Goal: Transaction & Acquisition: Purchase product/service

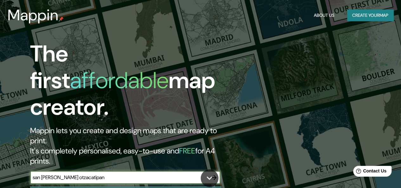
type input "san blas otzacatipan"
click at [213, 174] on icon "button" at bounding box center [214, 178] width 8 height 8
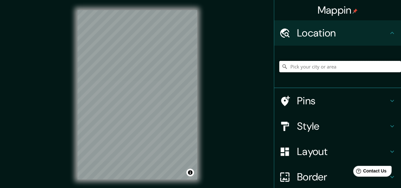
click at [307, 71] on input "Pick your city or area" at bounding box center [340, 66] width 122 height 11
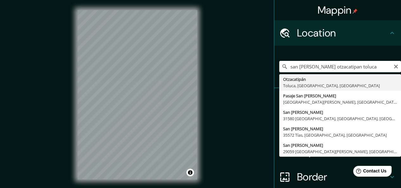
type input "Otzacatipán, [GEOGRAPHIC_DATA], [GEOGRAPHIC_DATA], [GEOGRAPHIC_DATA]"
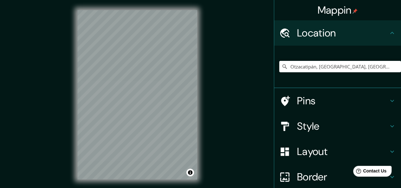
click at [244, 86] on div "Mappin Location Otzacatipán, Toluca, Estado de México, México Pins Style Layout…" at bounding box center [200, 99] width 401 height 199
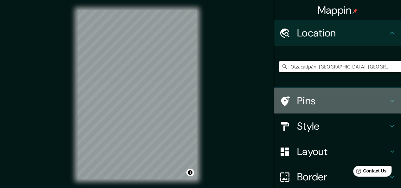
click at [311, 98] on h4 "Pins" at bounding box center [342, 100] width 91 height 13
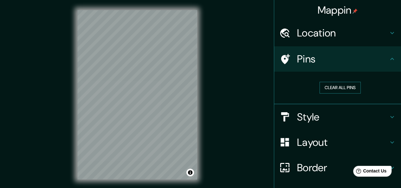
click at [338, 89] on button "Clear all pins" at bounding box center [339, 88] width 41 height 12
click at [339, 90] on button "Clear all pins" at bounding box center [339, 88] width 41 height 12
click at [323, 85] on button "Clear all pins" at bounding box center [339, 88] width 41 height 12
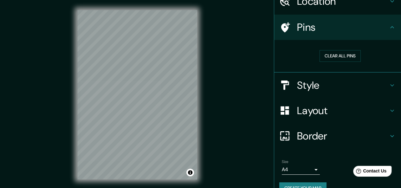
scroll to position [44, 0]
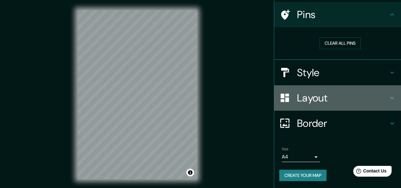
click at [314, 95] on h4 "Layout" at bounding box center [342, 98] width 91 height 13
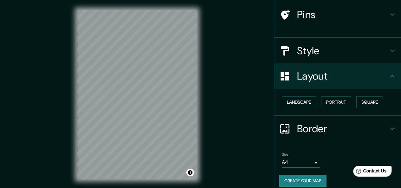
scroll to position [39, 0]
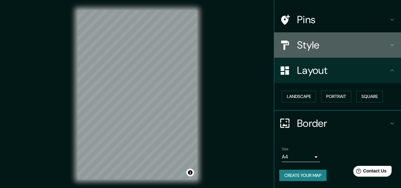
click at [297, 41] on h4 "Style" at bounding box center [342, 45] width 91 height 13
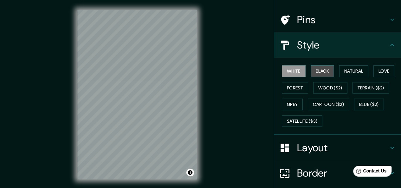
click at [321, 72] on button "Black" at bounding box center [322, 71] width 24 height 12
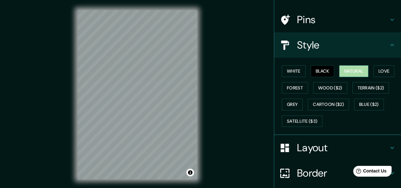
click at [349, 73] on button "Natural" at bounding box center [353, 71] width 29 height 12
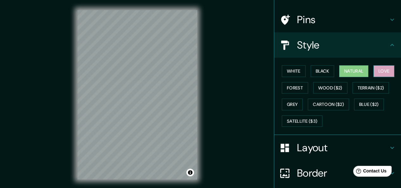
click at [383, 71] on button "Love" at bounding box center [383, 71] width 21 height 12
click at [389, 68] on button "Love" at bounding box center [383, 71] width 21 height 12
click at [290, 88] on button "Forest" at bounding box center [295, 88] width 26 height 12
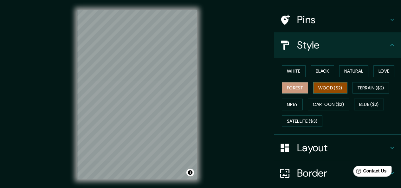
click at [313, 87] on button "Wood ($2)" at bounding box center [330, 88] width 34 height 12
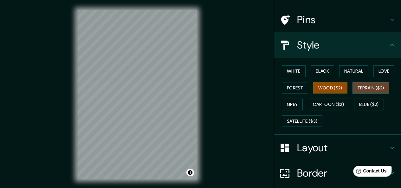
click at [361, 85] on button "Terrain ($2)" at bounding box center [370, 88] width 37 height 12
click at [292, 104] on button "Grey" at bounding box center [292, 104] width 21 height 12
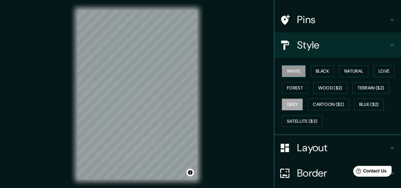
click at [291, 74] on button "White" at bounding box center [294, 71] width 24 height 12
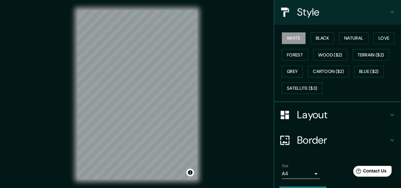
scroll to position [89, 0]
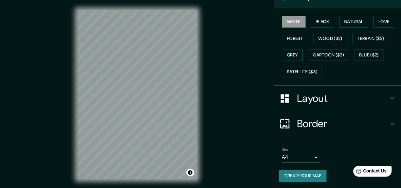
drag, startPoint x: 399, startPoint y: 107, endPoint x: 45, endPoint y: 1, distance: 369.7
click at [307, 175] on button "Create your map" at bounding box center [302, 176] width 47 height 12
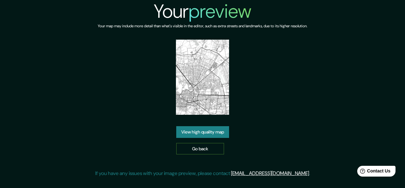
click at [213, 147] on link "Go back" at bounding box center [200, 149] width 48 height 12
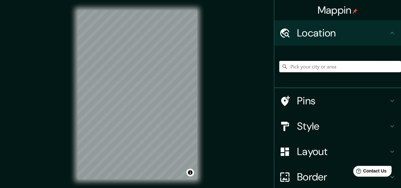
click at [329, 69] on input "Pick your city or area" at bounding box center [340, 66] width 122 height 11
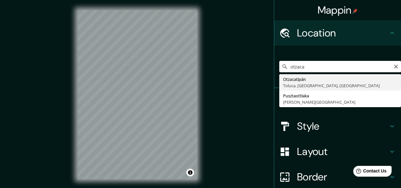
type input "Otzacatipán, [GEOGRAPHIC_DATA], [GEOGRAPHIC_DATA], [GEOGRAPHIC_DATA]"
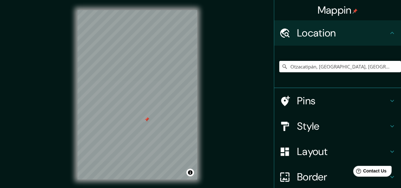
click at [320, 96] on h4 "Pins" at bounding box center [342, 100] width 91 height 13
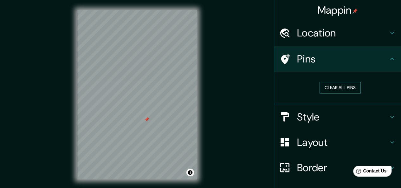
click at [328, 89] on button "Clear all pins" at bounding box center [339, 88] width 41 height 12
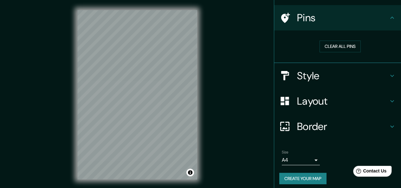
scroll to position [44, 0]
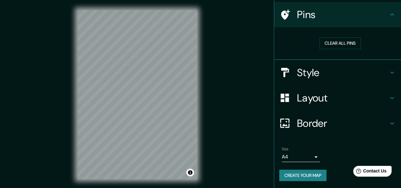
drag, startPoint x: 397, startPoint y: 111, endPoint x: 40, endPoint y: 6, distance: 372.2
click at [298, 171] on button "Create your map" at bounding box center [302, 175] width 47 height 12
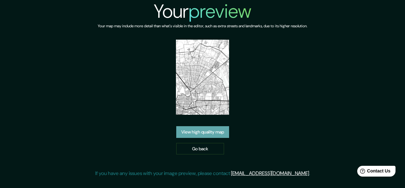
click at [218, 135] on link "View high quality map" at bounding box center [202, 132] width 53 height 12
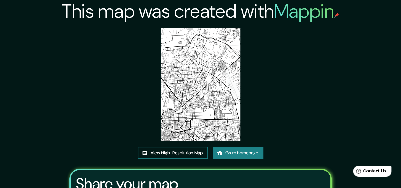
click at [196, 152] on link "View High-Resolution Map" at bounding box center [173, 153] width 70 height 12
click at [249, 152] on link "Go to homepage" at bounding box center [237, 153] width 51 height 12
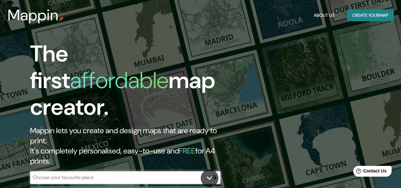
click at [145, 171] on div "​" at bounding box center [125, 178] width 190 height 14
click at [134, 174] on input "text" at bounding box center [118, 177] width 177 height 7
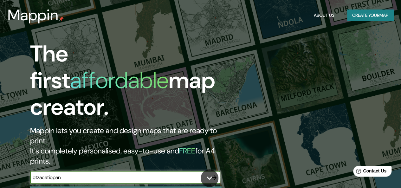
click at [53, 174] on input "otzacatiopan" at bounding box center [118, 177] width 177 height 7
type input "otzacatipan"
click at [212, 174] on icon "button" at bounding box center [214, 178] width 8 height 8
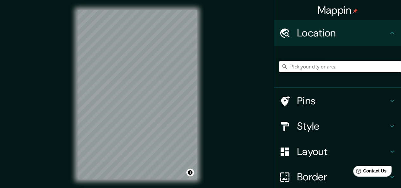
click at [320, 64] on input "Pick your city or area" at bounding box center [340, 66] width 122 height 11
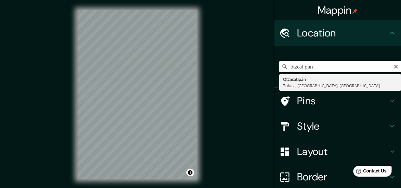
type input "Otzacatipán, Toluca, Estado de México, México"
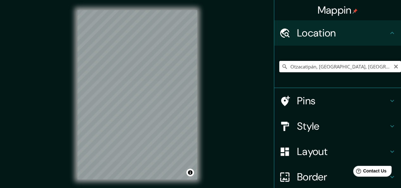
click at [314, 66] on input "Otzacatipán, Toluca, Estado de México, México" at bounding box center [340, 66] width 122 height 11
click at [393, 67] on icon "Clear" at bounding box center [395, 66] width 5 height 5
paste input "Log-In Industrial Park T-2000, 50230 San Blas Otzacatipan, 50230 Toluca de Lerd…"
type input "Otzacatipán, Toluca, Estado de México, México"
click at [200, 139] on div "© Mapbox © OpenStreetMap Improve this map" at bounding box center [137, 94] width 140 height 189
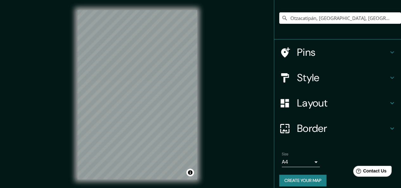
scroll to position [54, 0]
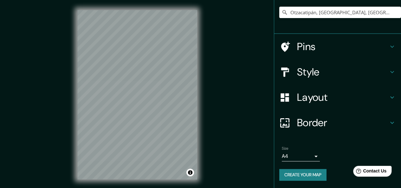
click at [291, 172] on button "Create your map" at bounding box center [302, 175] width 47 height 12
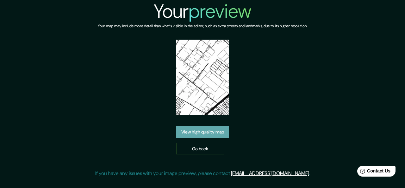
click at [196, 136] on link "View high quality map" at bounding box center [202, 132] width 53 height 12
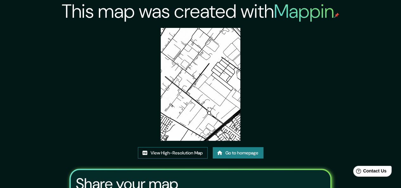
click at [175, 153] on link "View High-Resolution Map" at bounding box center [173, 153] width 70 height 12
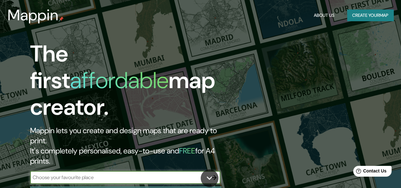
click at [175, 174] on input "text" at bounding box center [118, 177] width 177 height 7
type input "aeropuerto de la ciudad de toluca"
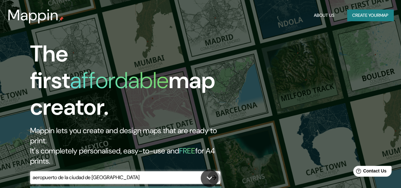
click at [216, 174] on icon "button" at bounding box center [214, 178] width 8 height 8
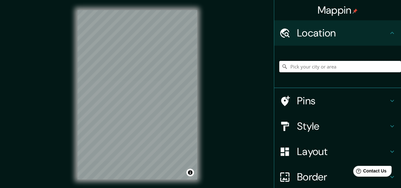
click at [296, 72] on input "Pick your city or area" at bounding box center [340, 66] width 122 height 11
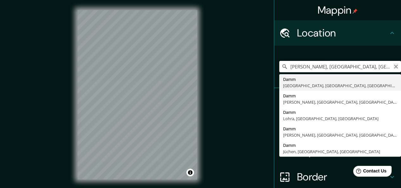
type input "Damm, Aschaffenburg, Baviera, Alemania"
click at [393, 68] on icon "Clear" at bounding box center [395, 66] width 5 height 5
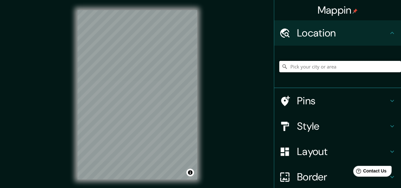
type input "c"
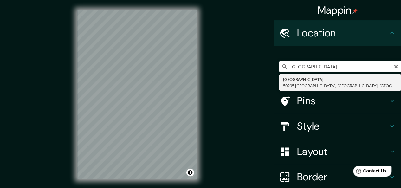
type input "Calle Aeropuerto, 50295 Toluca, Estado de México, México"
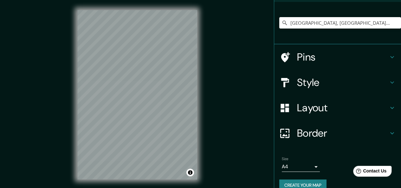
scroll to position [54, 0]
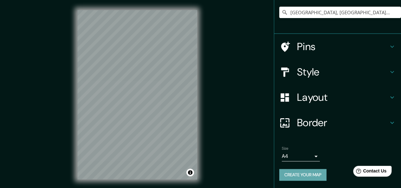
click at [290, 175] on button "Create your map" at bounding box center [302, 175] width 47 height 12
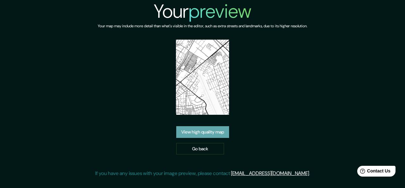
click at [213, 132] on link "View high quality map" at bounding box center [202, 132] width 53 height 12
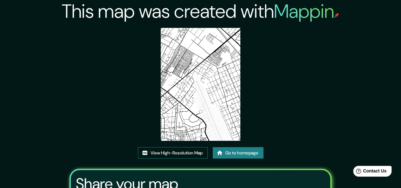
click at [161, 154] on link "View High-Resolution Map" at bounding box center [173, 153] width 70 height 12
